Goal: Check status: Check status

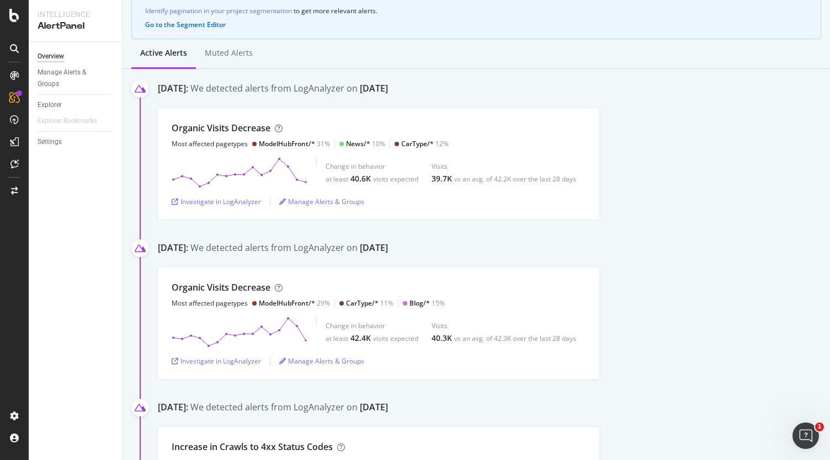
scroll to position [166, 0]
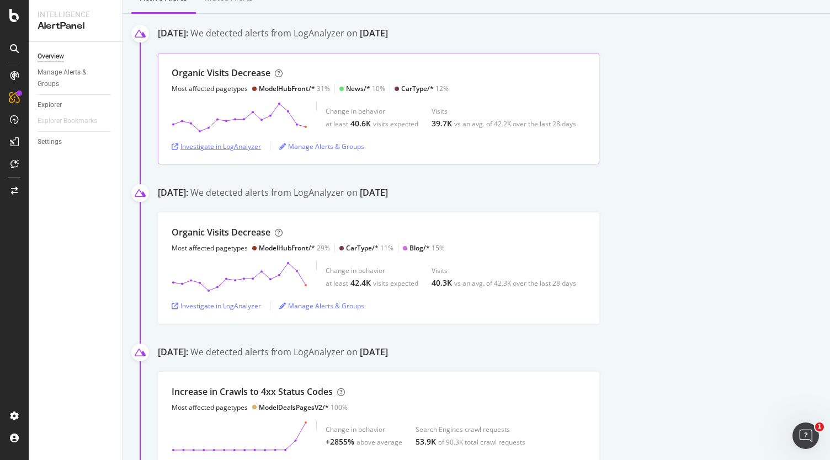
click at [234, 142] on div "Investigate in LogAnalyzer" at bounding box center [216, 146] width 89 height 9
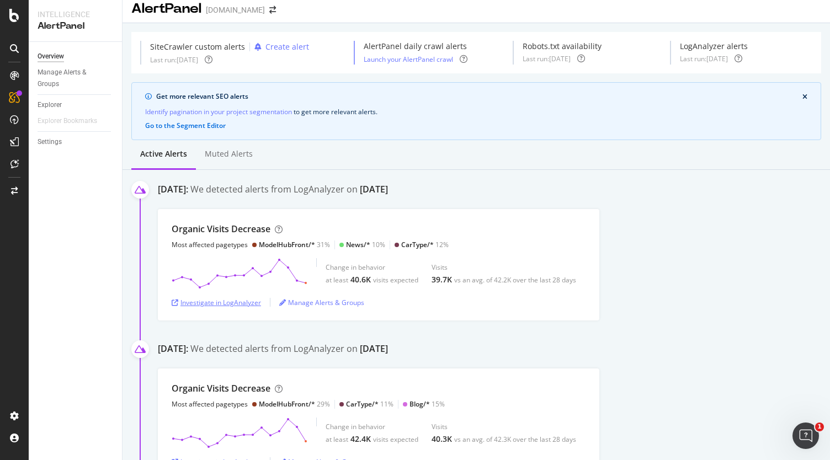
scroll to position [0, 0]
